Goal: Download file/media

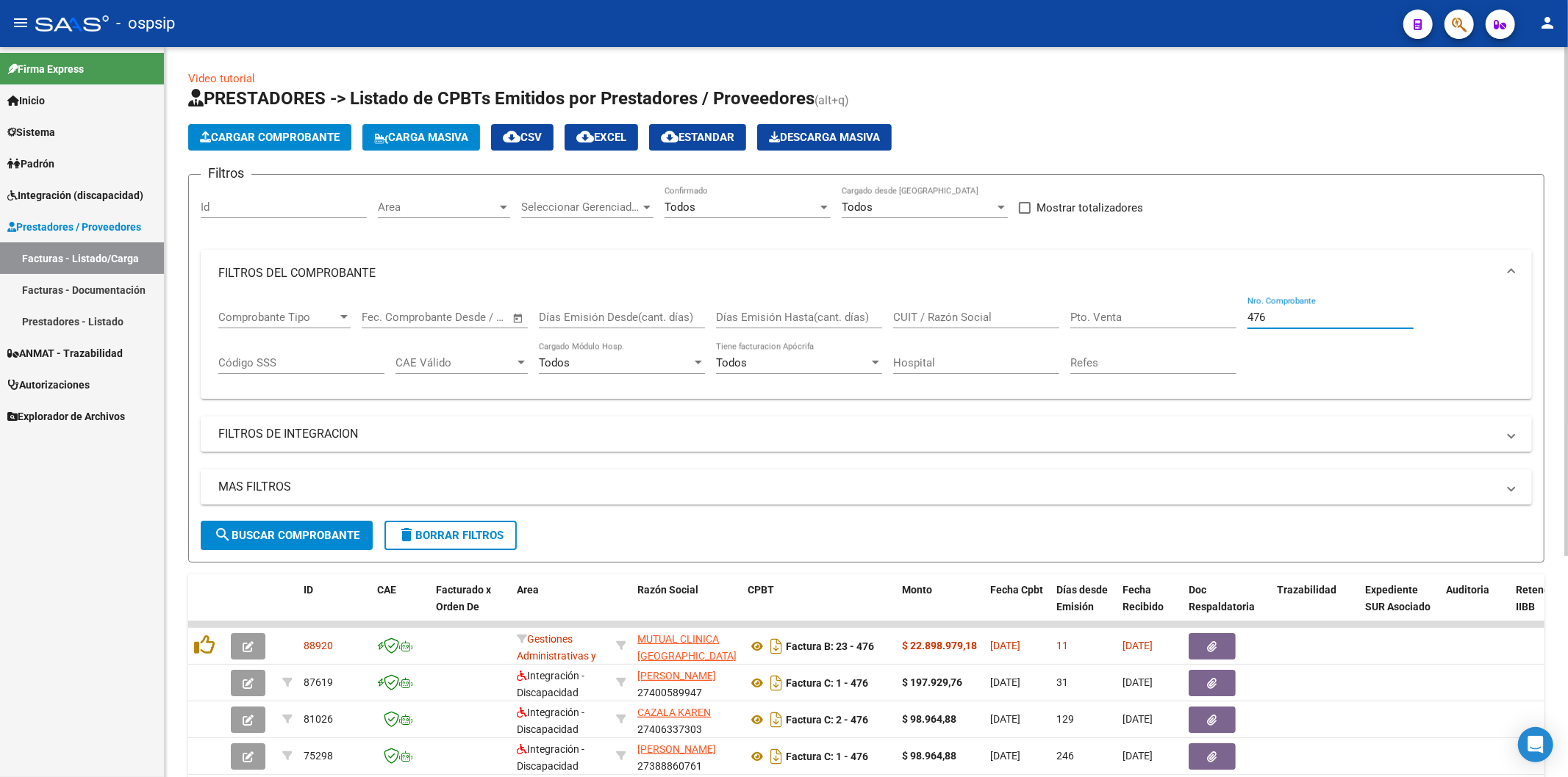
click at [1298, 319] on input "476" at bounding box center [1331, 317] width 166 height 13
type input "4"
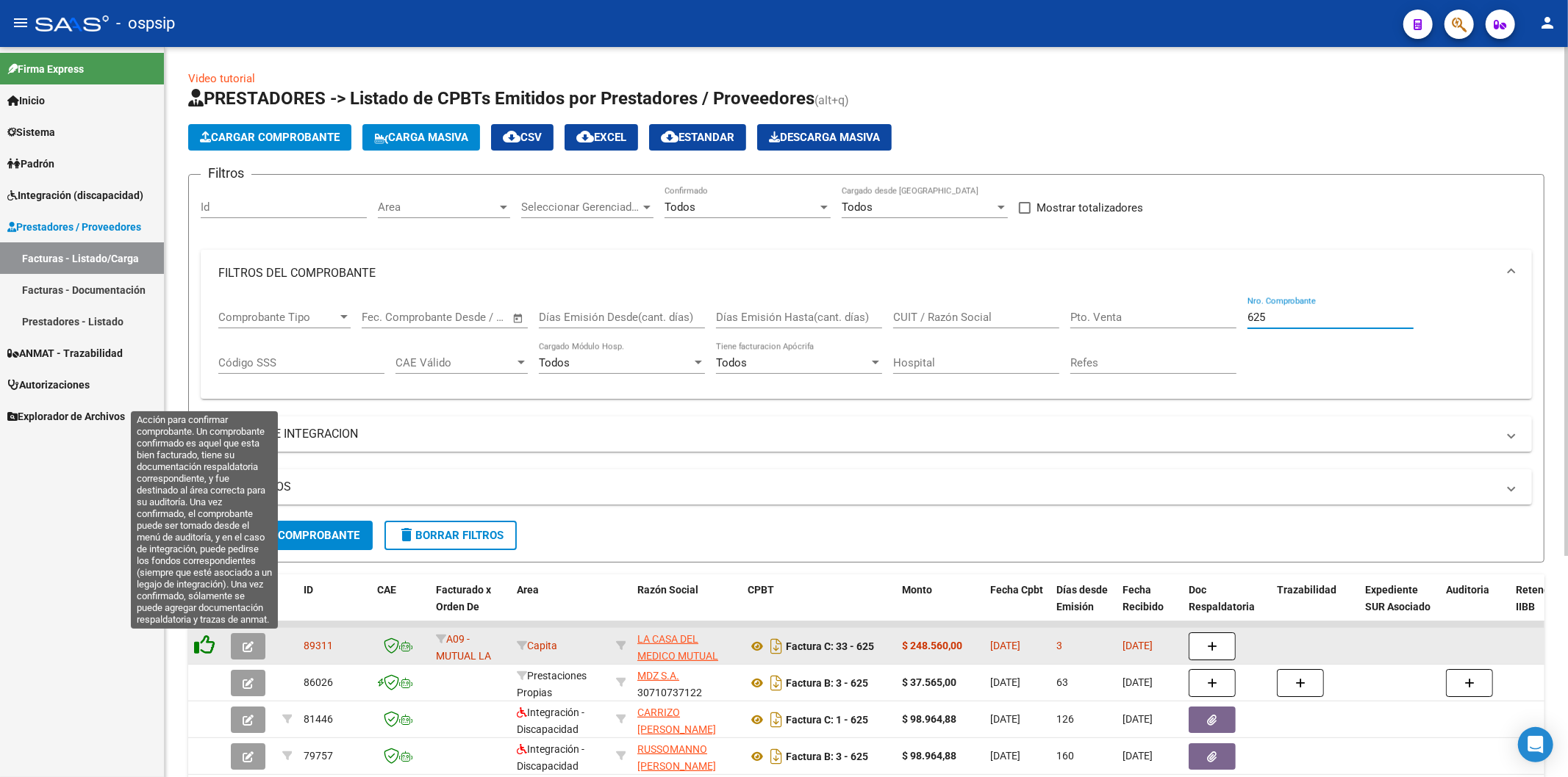
click at [206, 645] on icon at bounding box center [204, 645] width 20 height 20
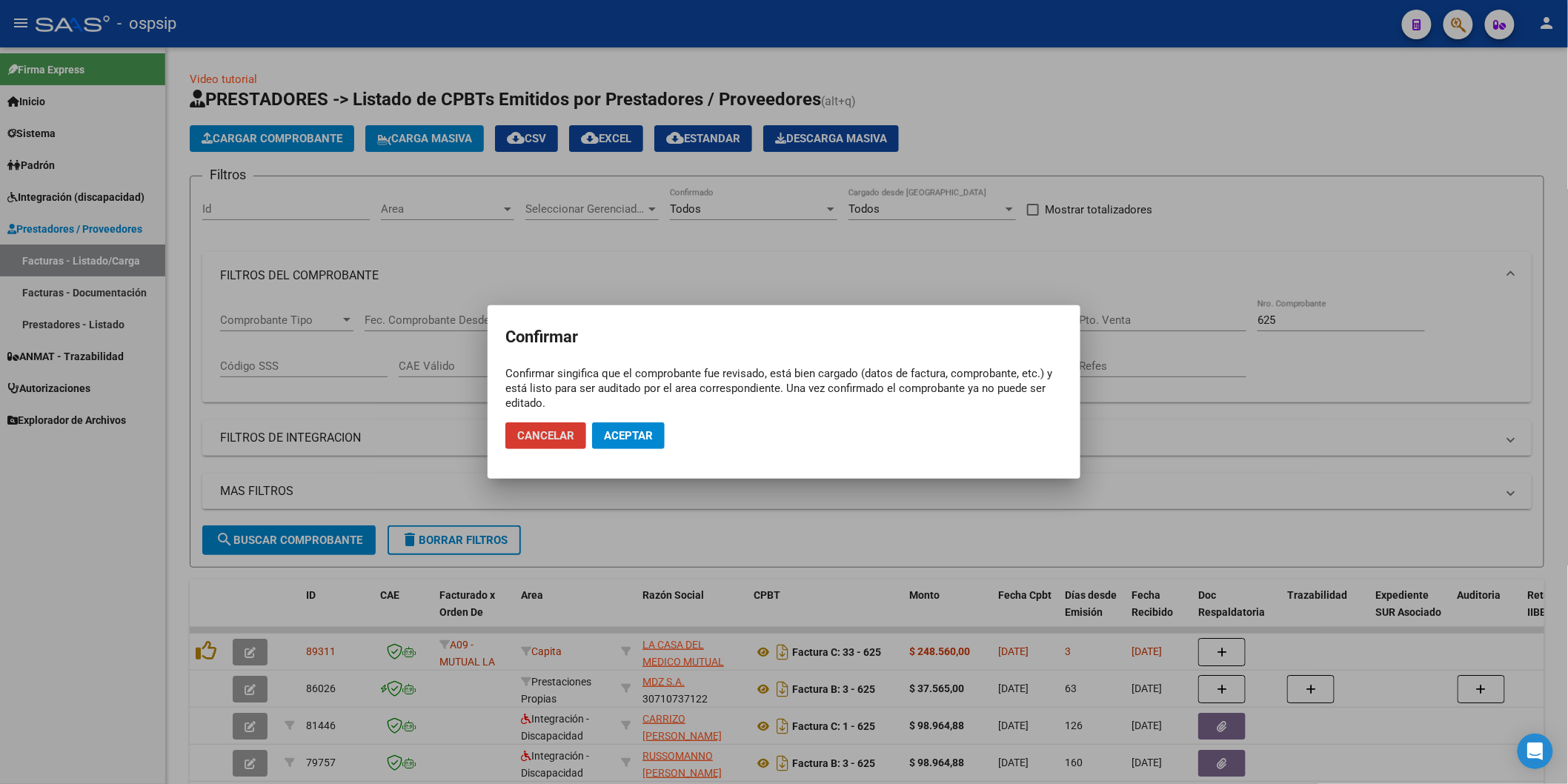
click at [627, 442] on span "Aceptar" at bounding box center [629, 435] width 49 height 13
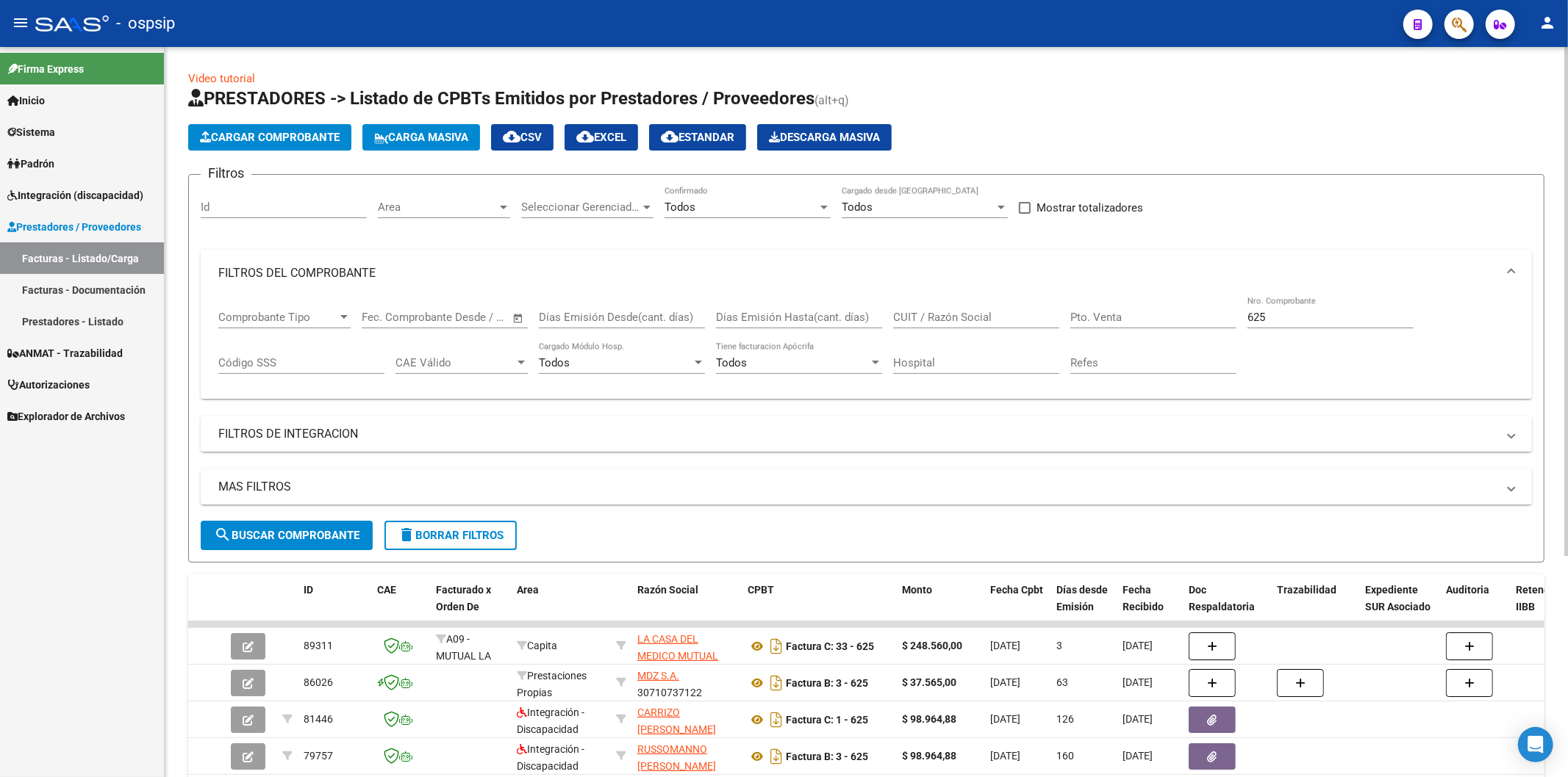
click at [1272, 314] on input "625" at bounding box center [1331, 317] width 166 height 13
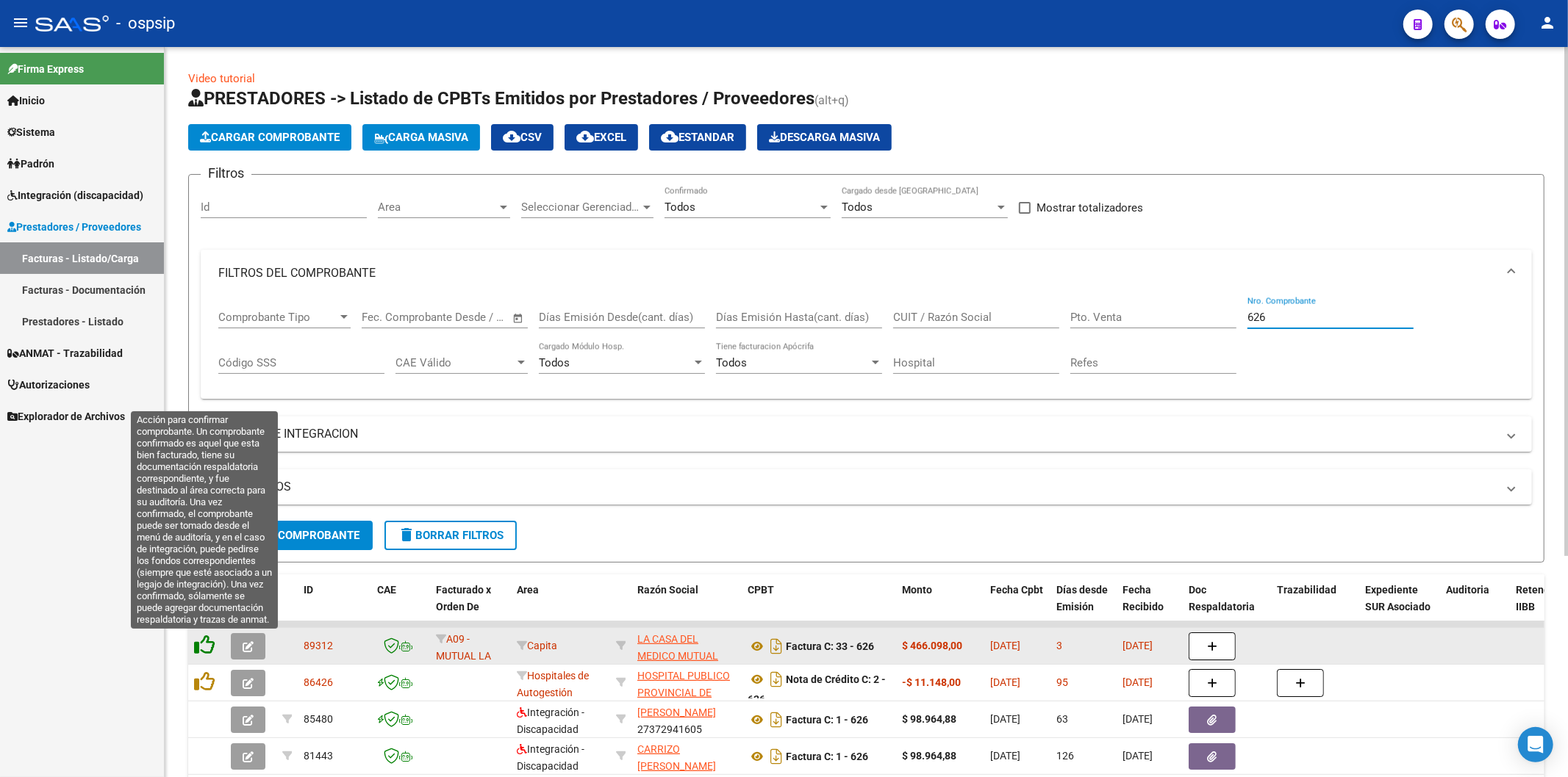
click at [203, 648] on icon at bounding box center [204, 645] width 20 height 20
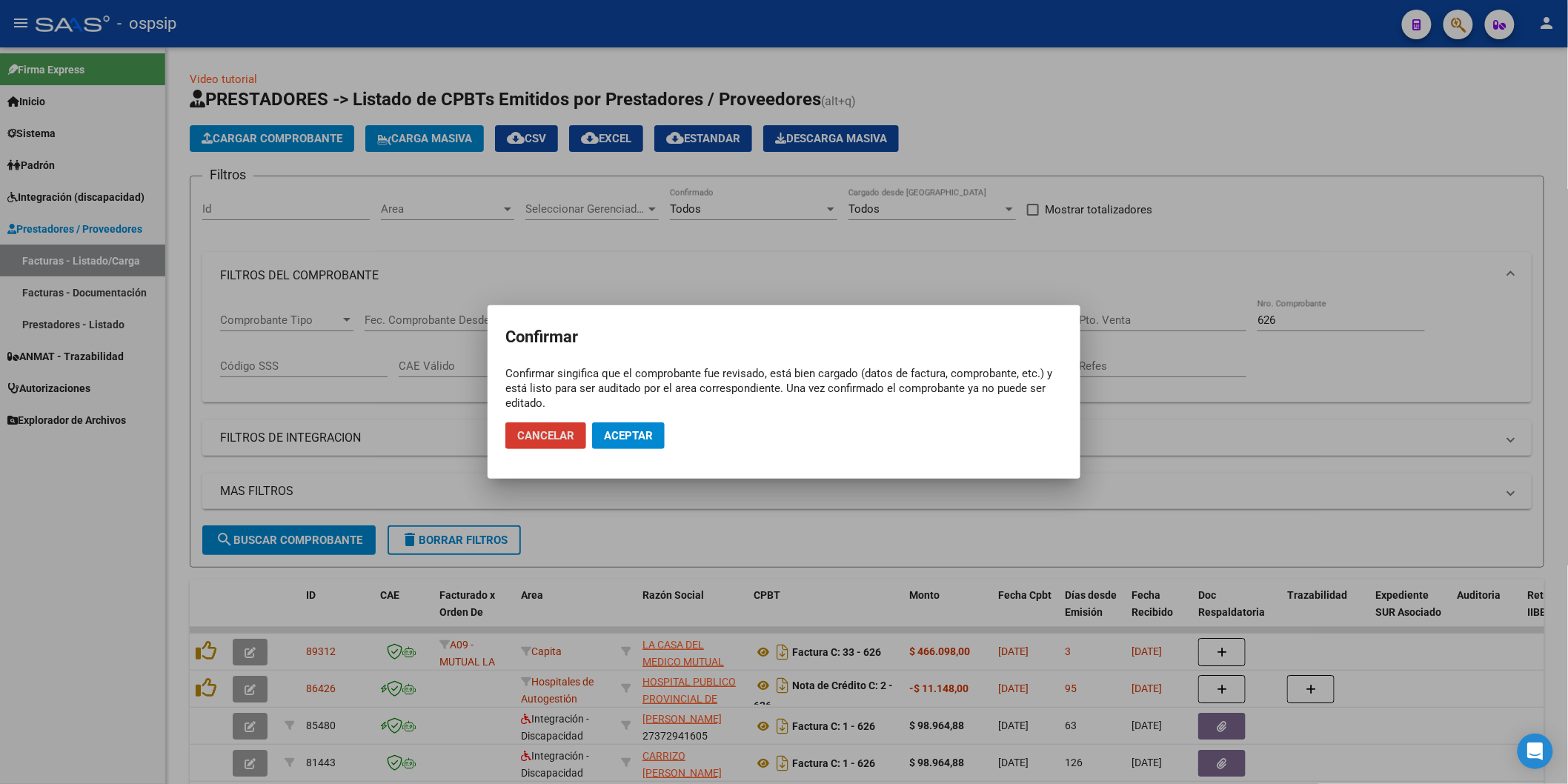
click at [606, 435] on span "Aceptar" at bounding box center [629, 435] width 49 height 13
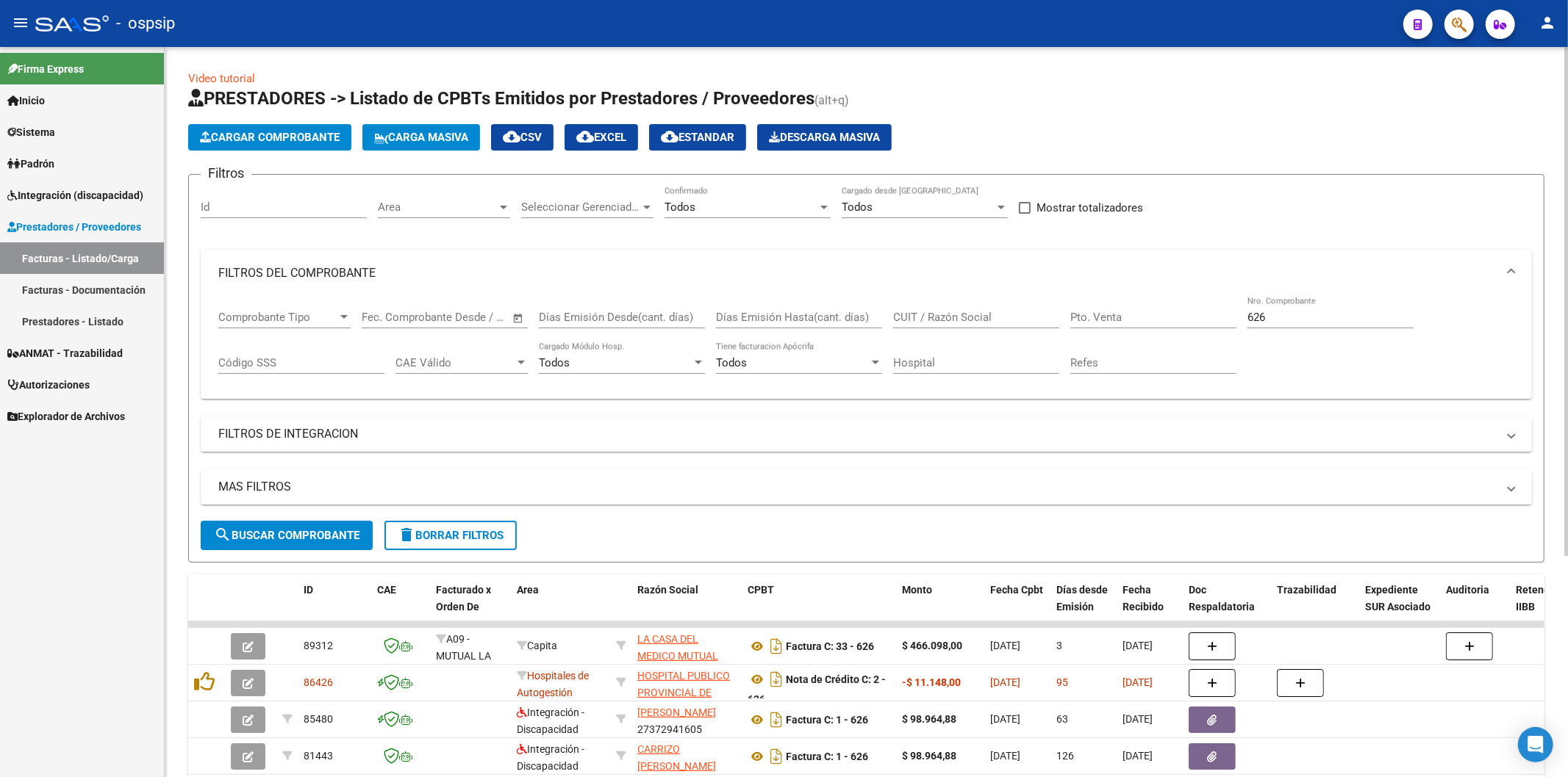
click at [1332, 317] on input "626" at bounding box center [1331, 317] width 166 height 13
type input "6"
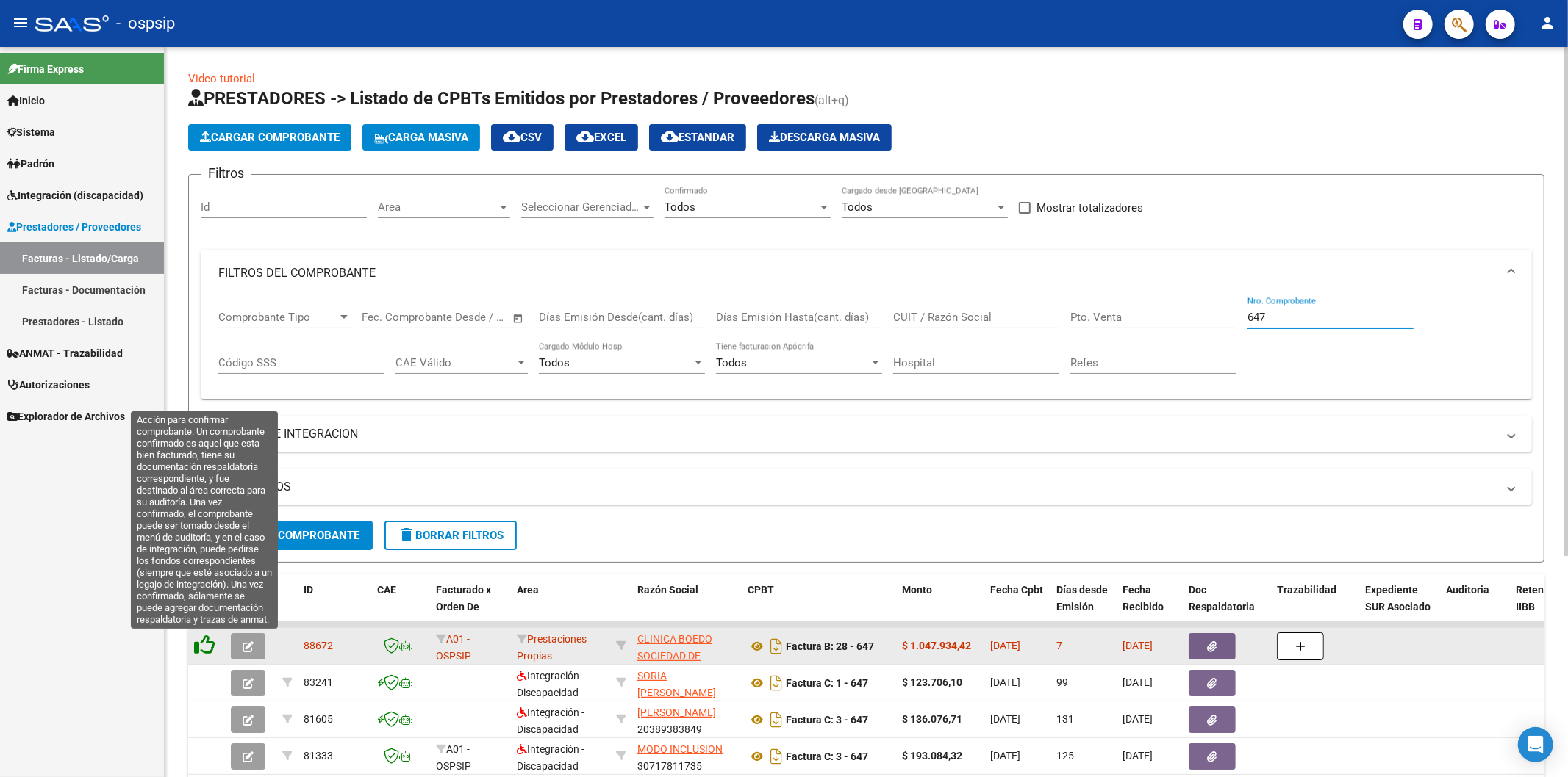
click at [211, 649] on icon at bounding box center [204, 645] width 20 height 20
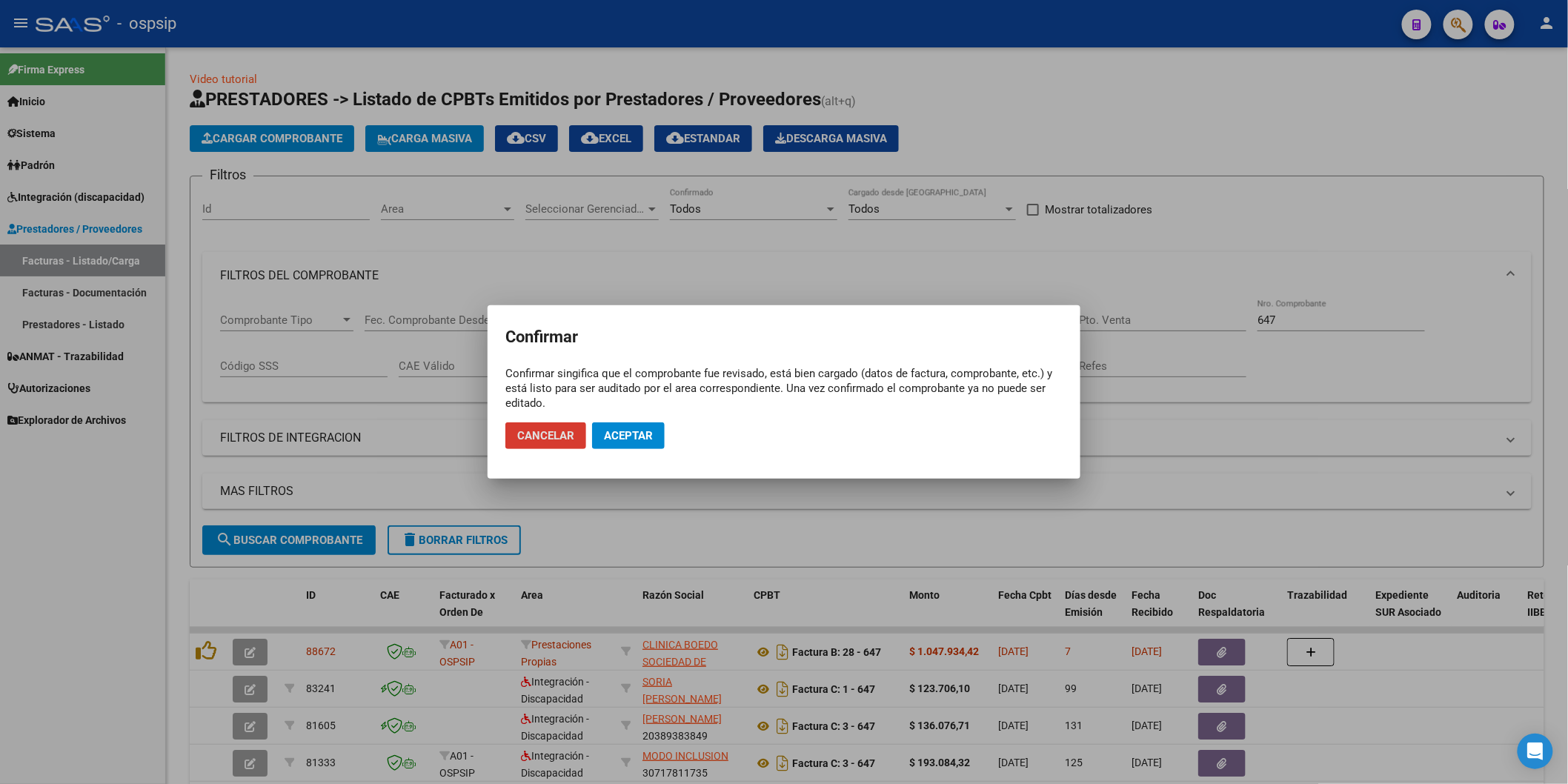
click at [636, 438] on span "Aceptar" at bounding box center [629, 435] width 49 height 13
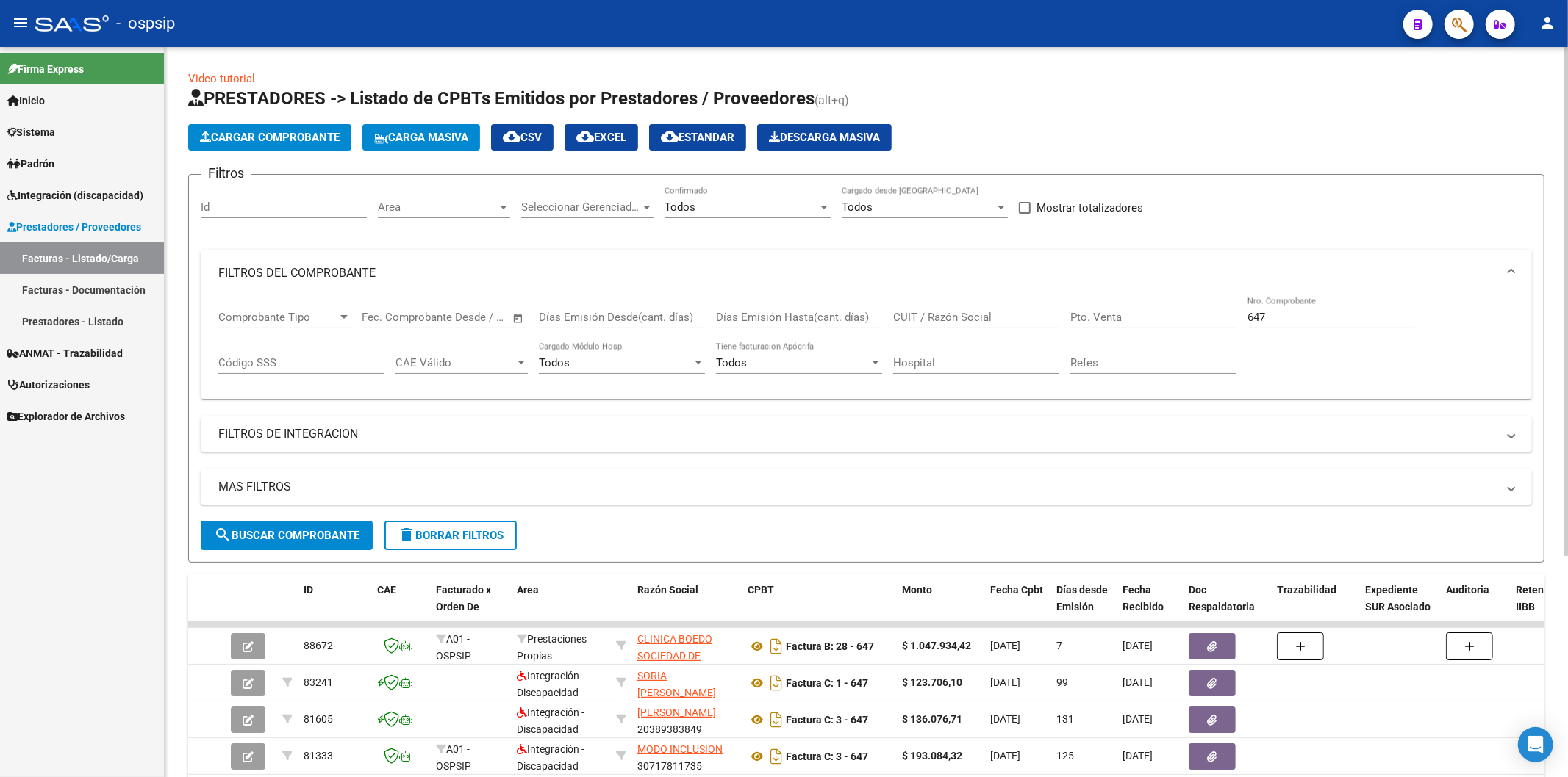
click at [1318, 319] on input "647" at bounding box center [1331, 317] width 166 height 13
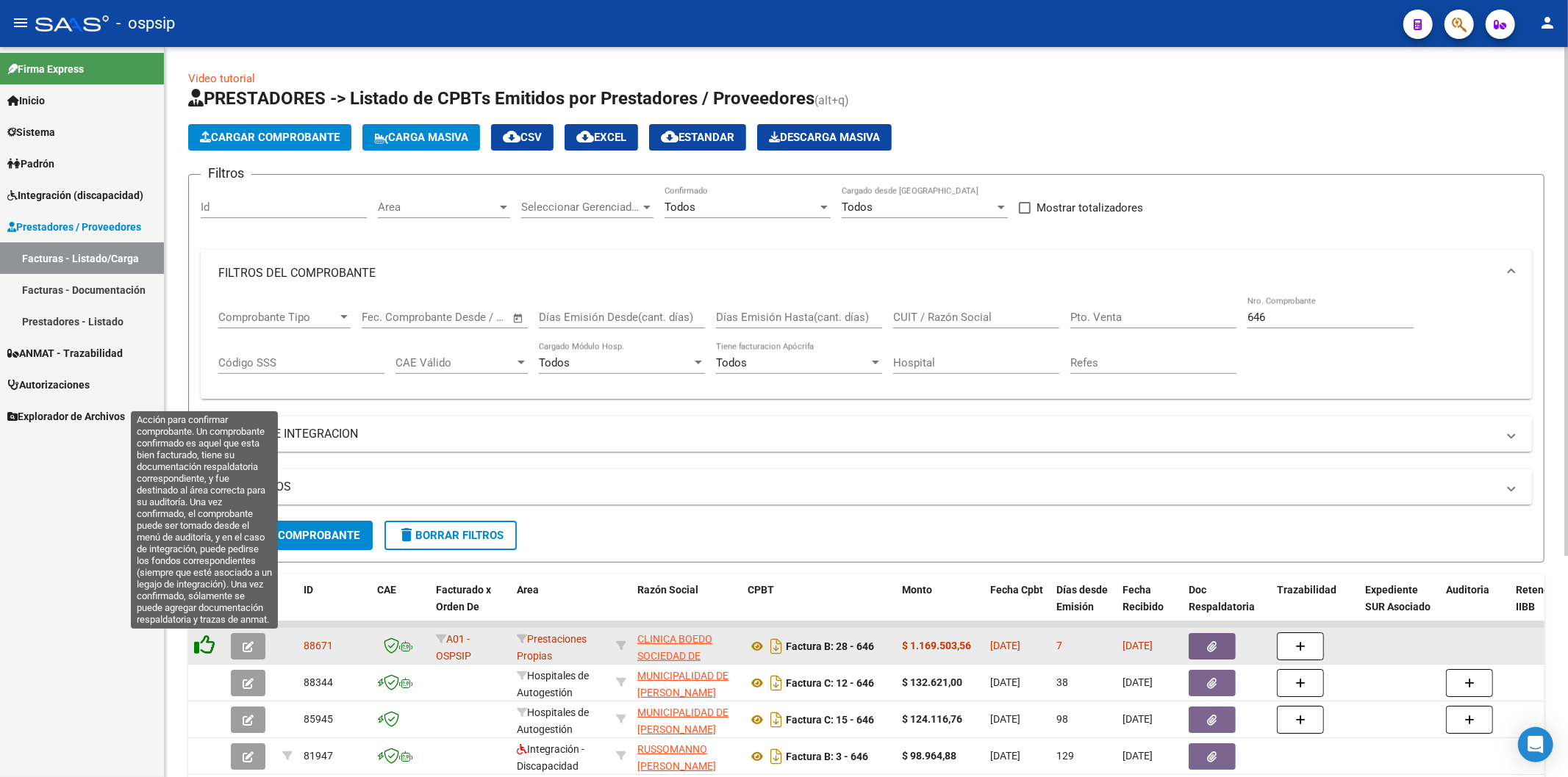
click at [208, 645] on icon at bounding box center [204, 645] width 20 height 20
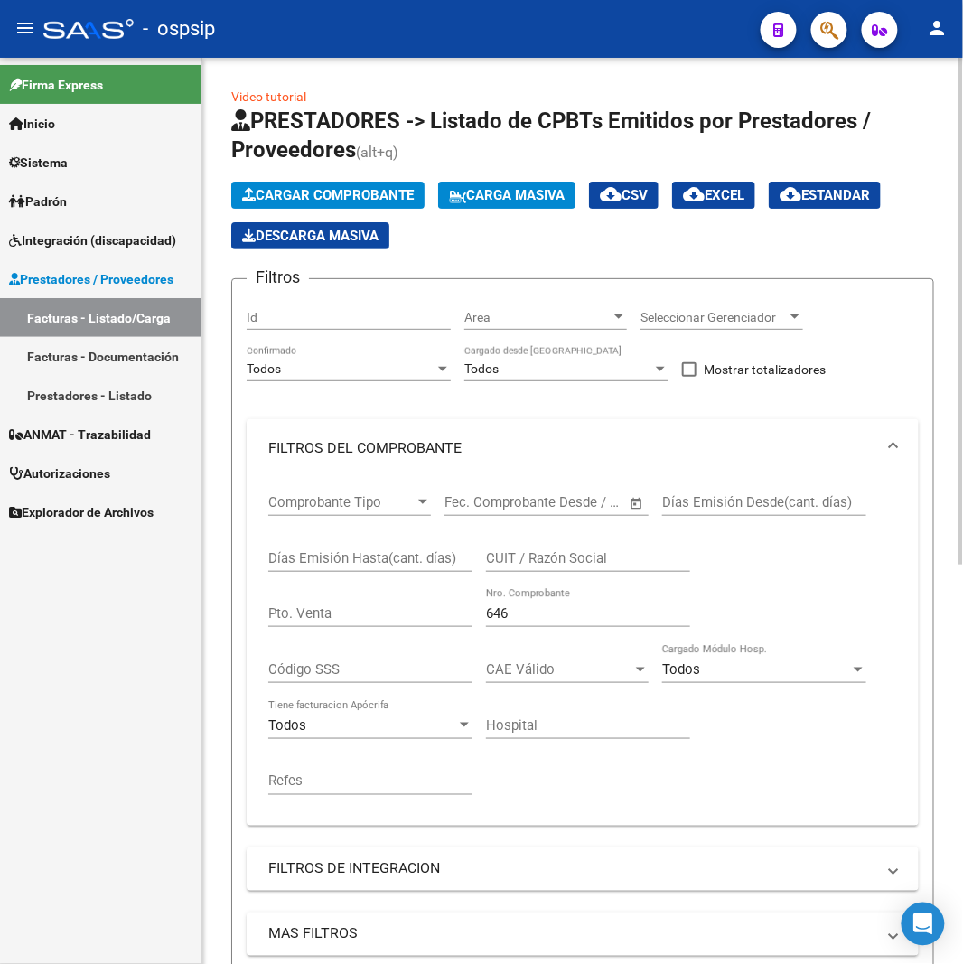
click at [569, 622] on input "646" at bounding box center [588, 614] width 204 height 16
type input "6"
type input "1"
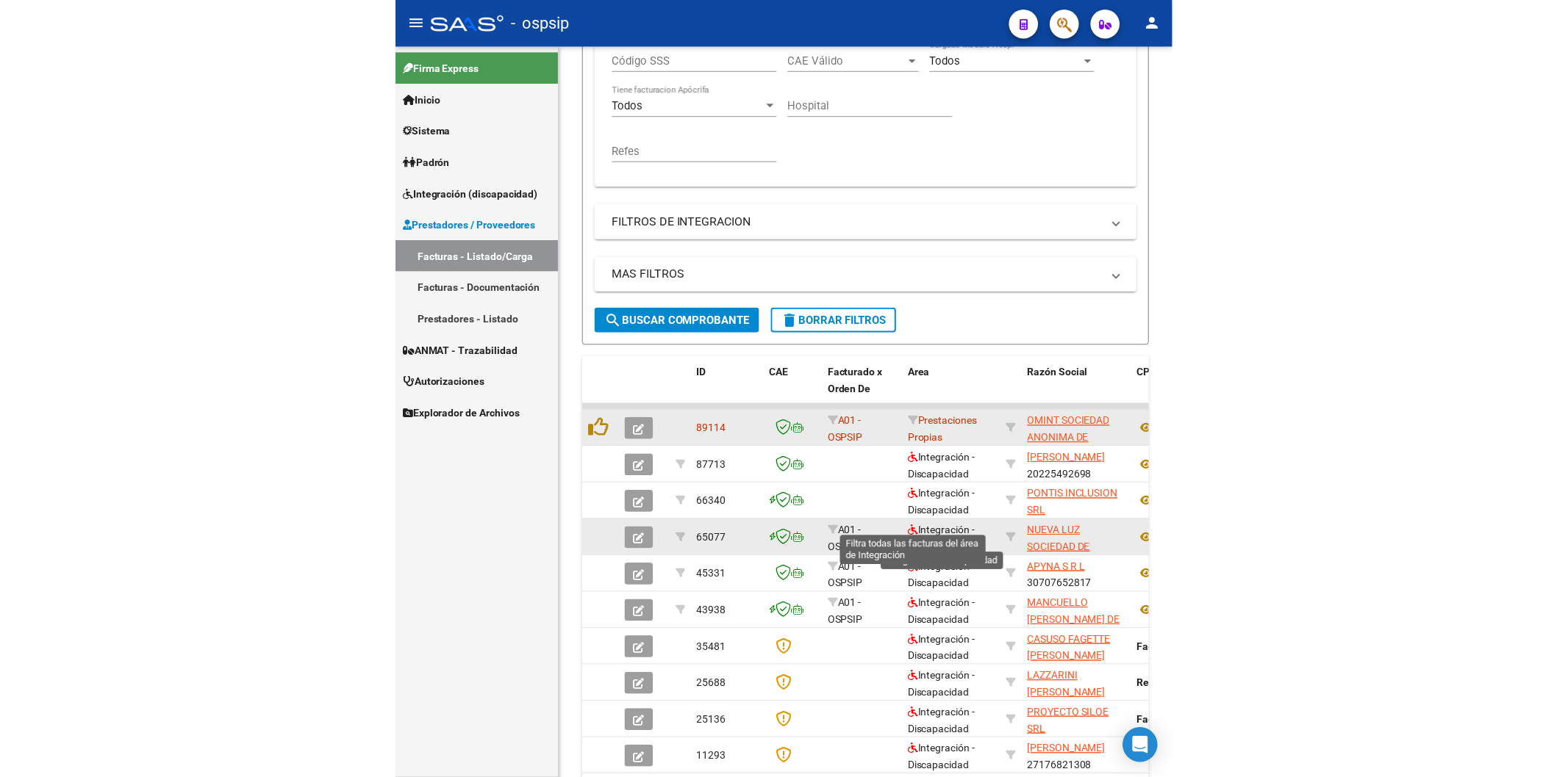
scroll to position [489, 0]
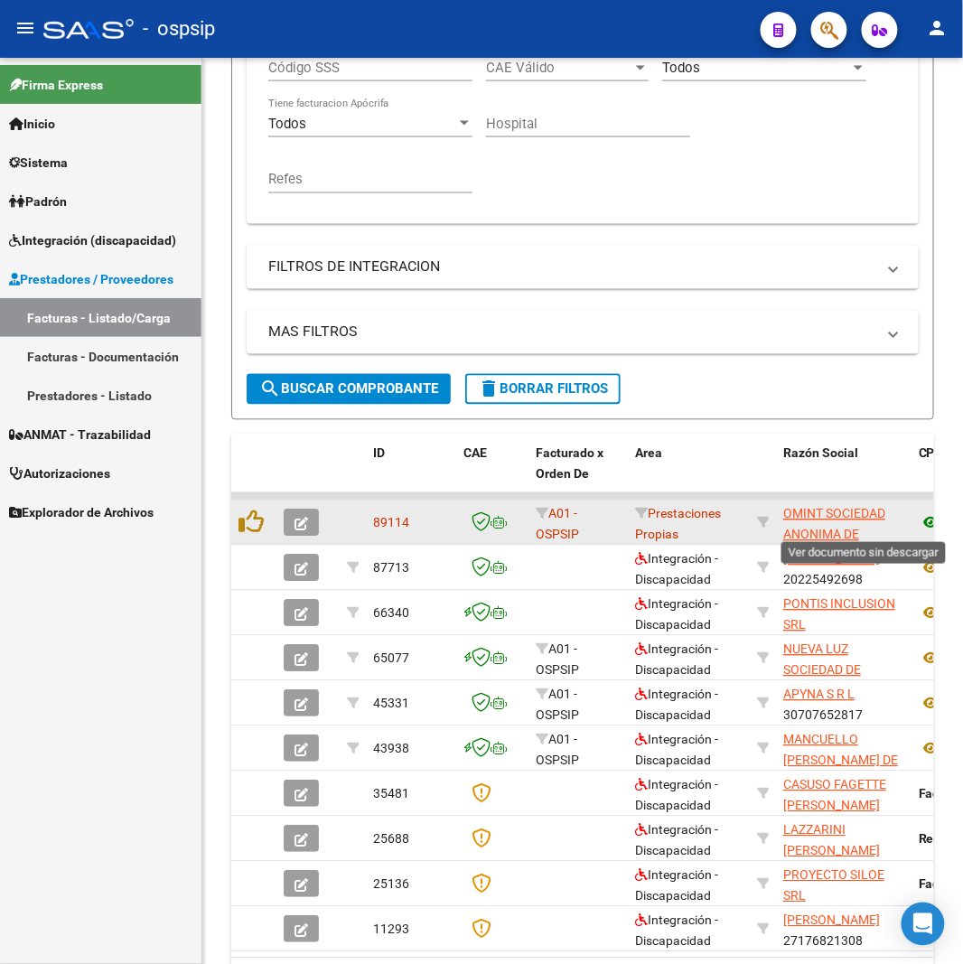
click at [931, 522] on icon at bounding box center [930, 523] width 23 height 22
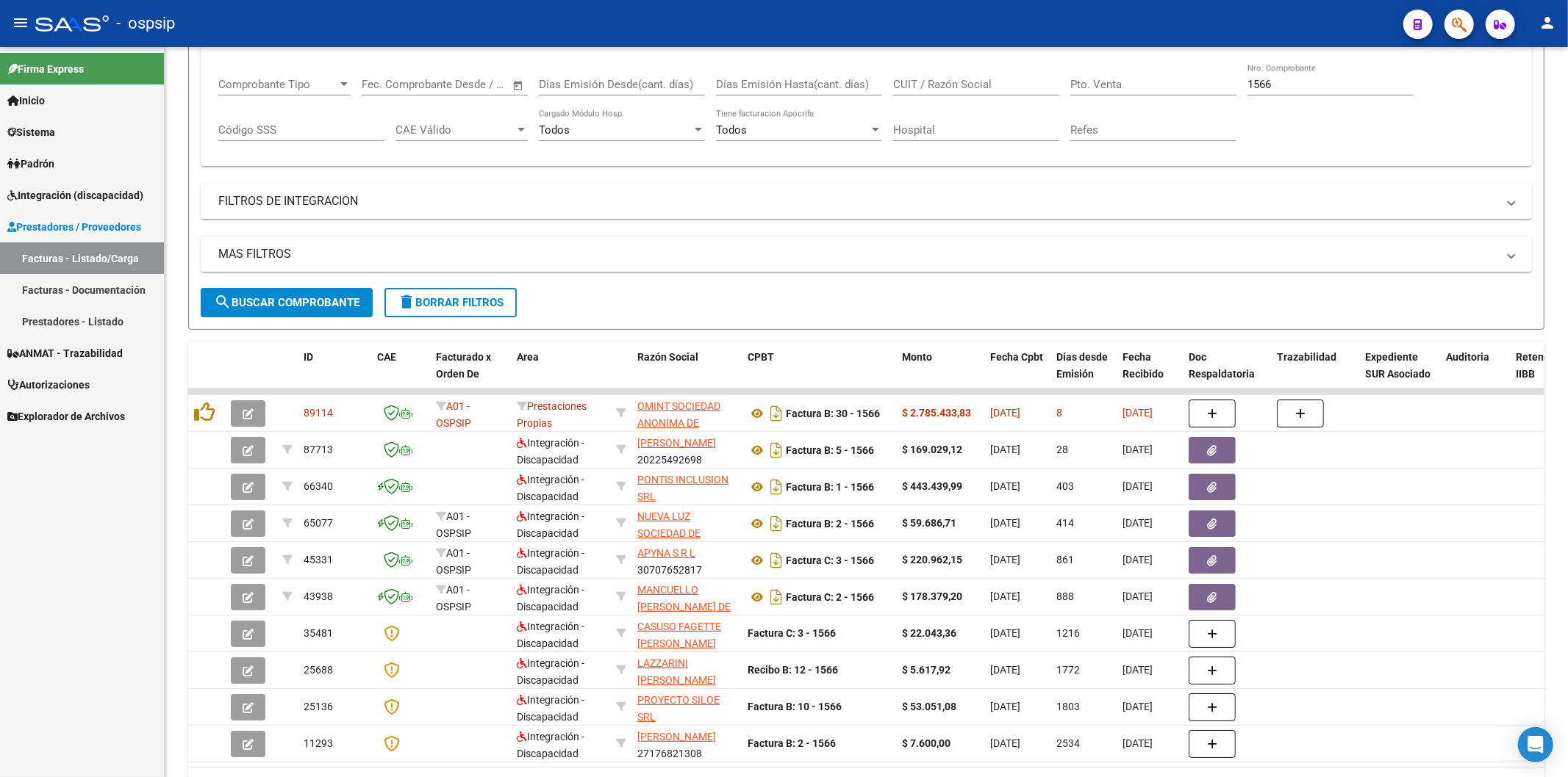
scroll to position [144, 0]
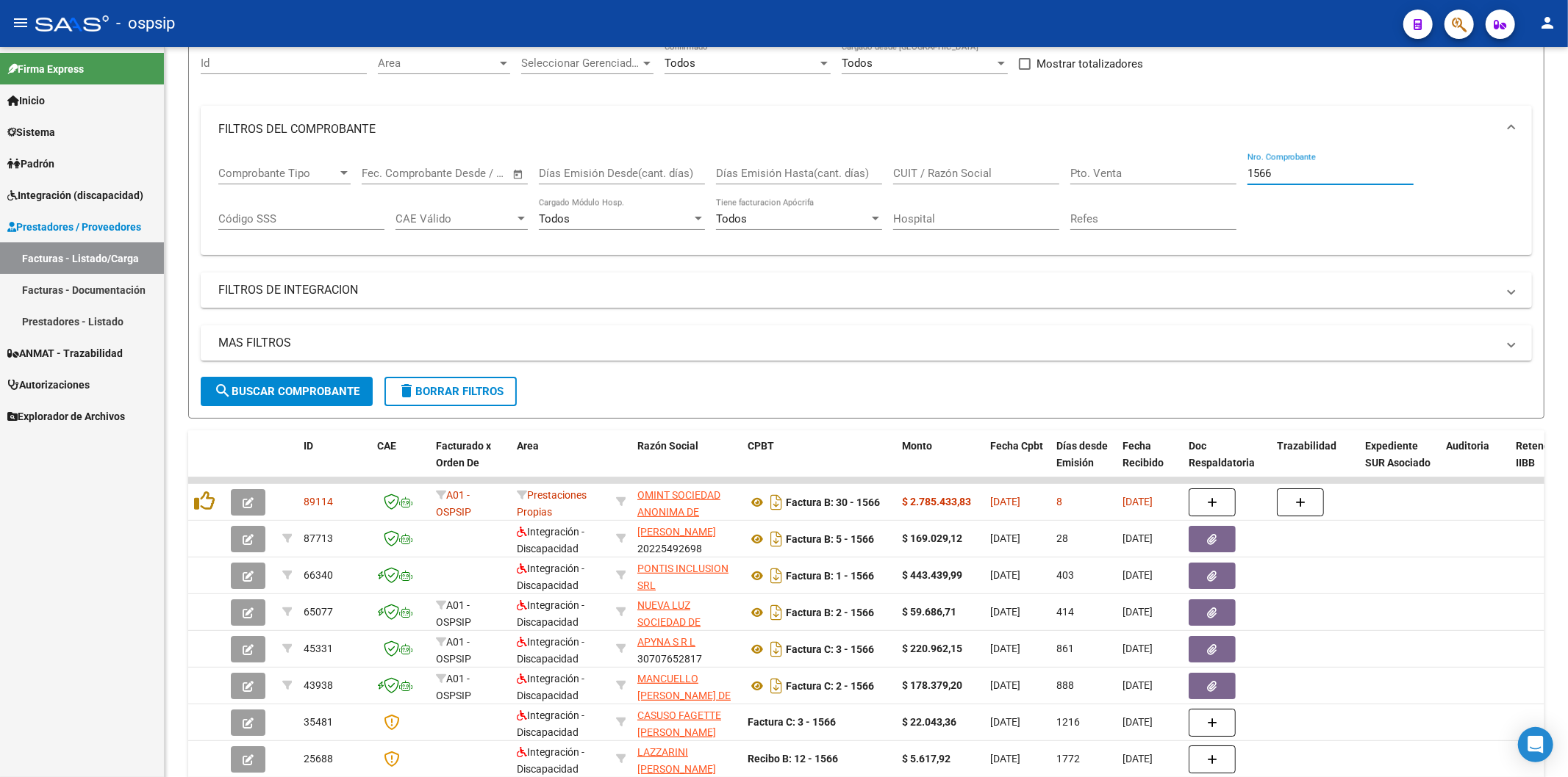
click at [1317, 179] on input "1566" at bounding box center [1331, 173] width 166 height 13
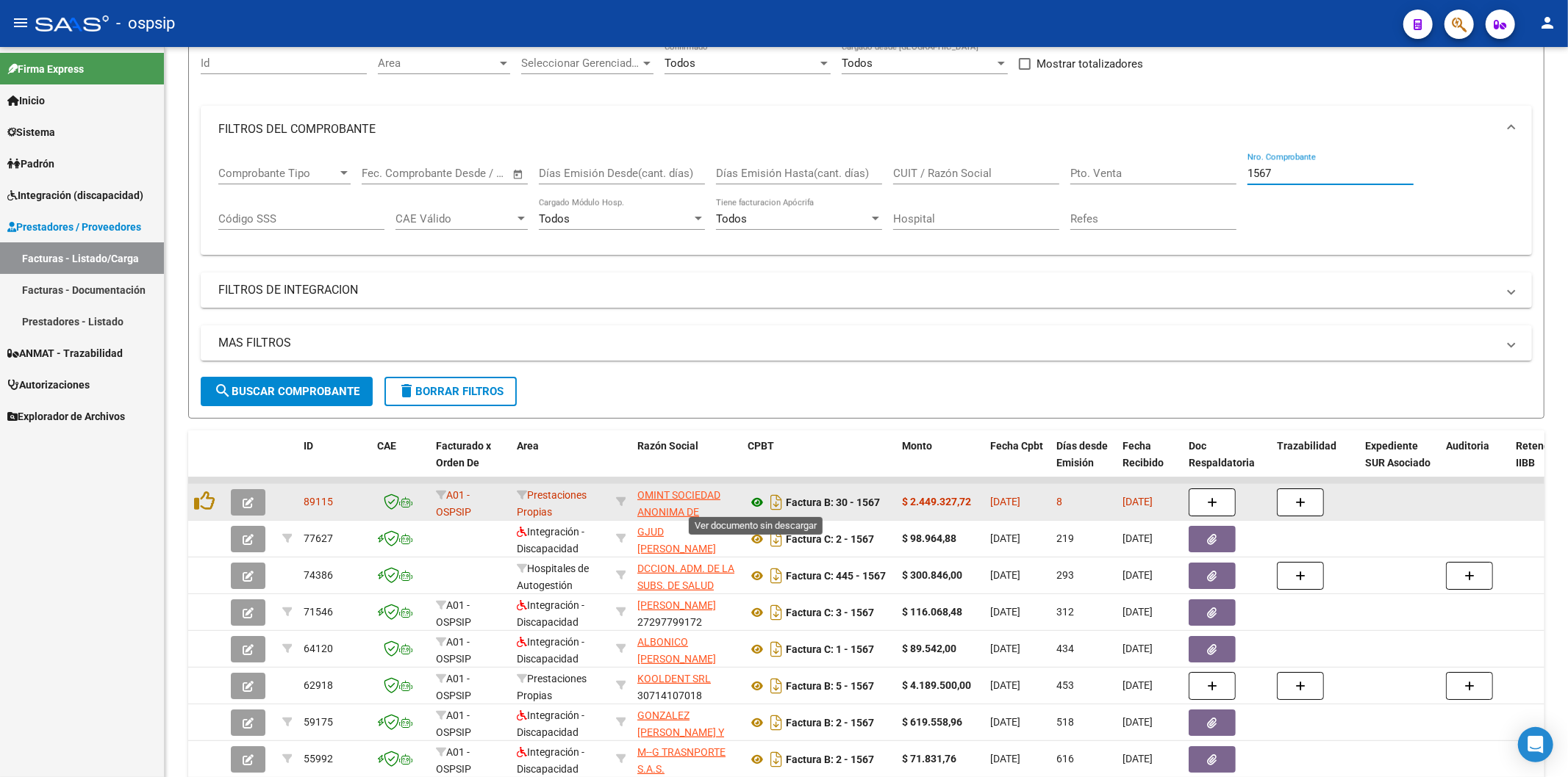
type input "1567"
click at [757, 503] on icon at bounding box center [756, 502] width 19 height 18
